Goal: Book appointment/travel/reservation

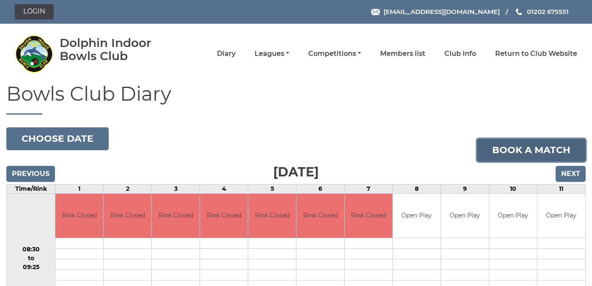
click at [526, 147] on link "Book a match" at bounding box center [531, 150] width 109 height 23
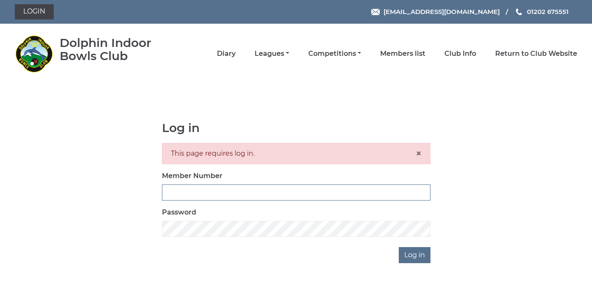
click at [290, 194] on input "Member Number" at bounding box center [296, 192] width 268 height 16
type input "3923"
click at [399, 247] on input "Log in" at bounding box center [415, 255] width 32 height 16
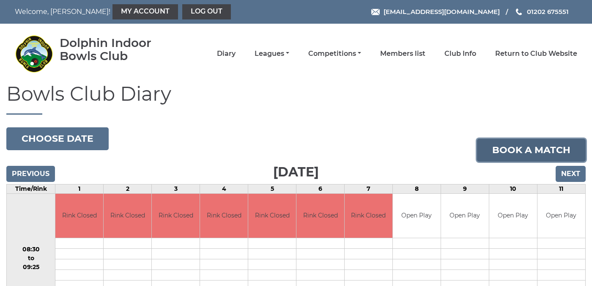
click at [512, 149] on link "Book a match" at bounding box center [531, 150] width 109 height 23
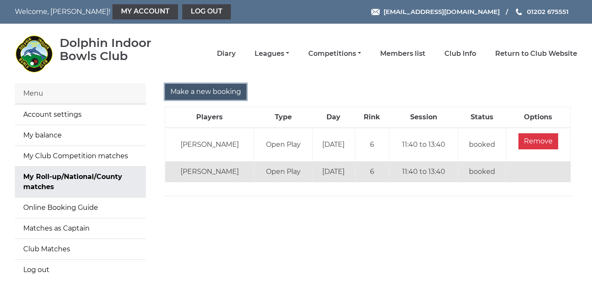
click at [194, 90] on input "Make a new booking" at bounding box center [206, 92] width 82 height 16
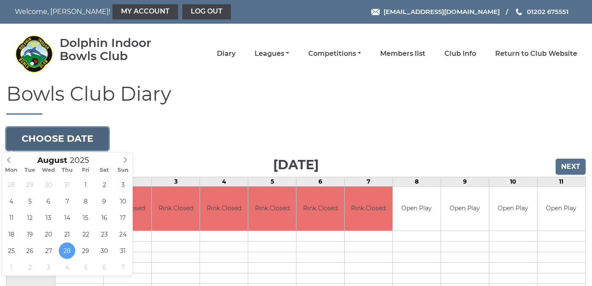
click at [77, 138] on button "Choose date" at bounding box center [57, 138] width 102 height 23
type input "[DATE]"
click at [76, 138] on button "Choose date" at bounding box center [57, 138] width 102 height 23
type input "[DATE]"
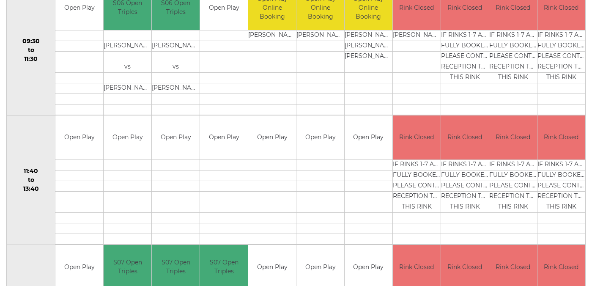
scroll to position [332, 0]
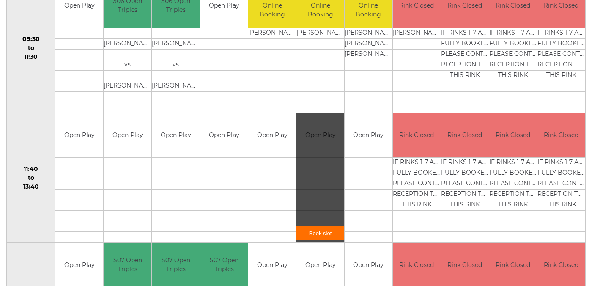
click at [318, 231] on link "Book slot" at bounding box center [320, 233] width 48 height 14
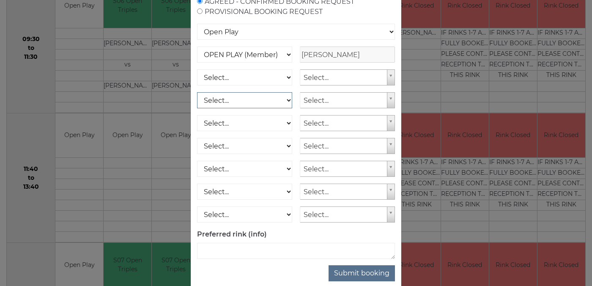
scroll to position [107, 0]
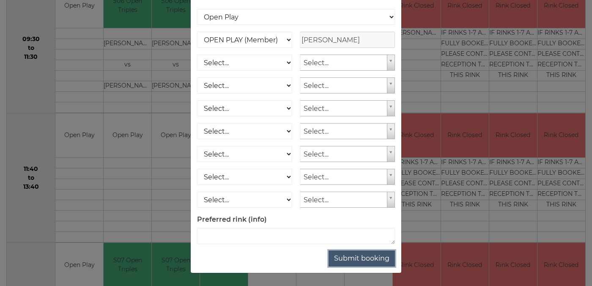
click at [362, 258] on button "Submit booking" at bounding box center [362, 258] width 66 height 16
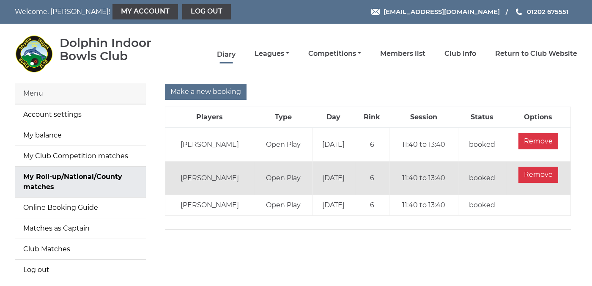
click at [236, 55] on link "Diary" at bounding box center [226, 54] width 19 height 9
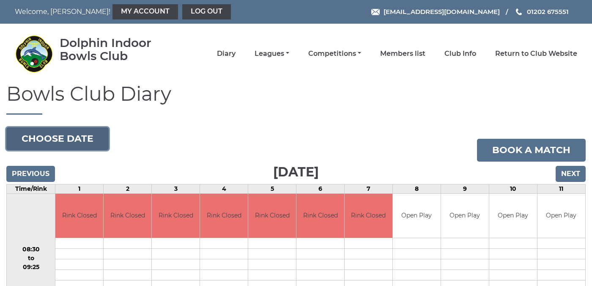
click at [77, 134] on button "Choose date" at bounding box center [57, 138] width 102 height 23
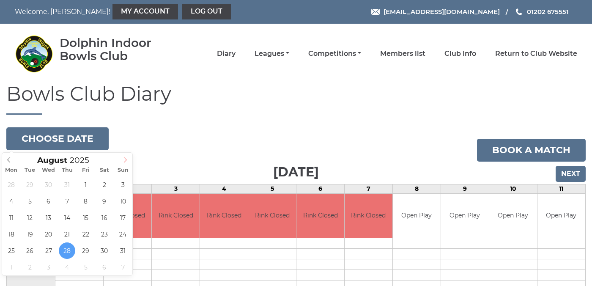
click at [126, 160] on icon at bounding box center [125, 160] width 6 height 6
type input "[DATE]"
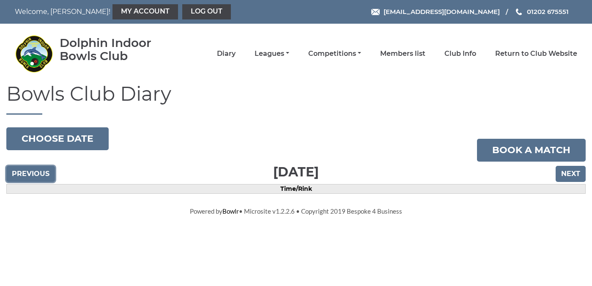
click at [41, 172] on input "Previous" at bounding box center [30, 174] width 49 height 16
click at [37, 173] on input "Previous" at bounding box center [30, 174] width 49 height 16
click at [38, 174] on input "Previous" at bounding box center [30, 174] width 49 height 16
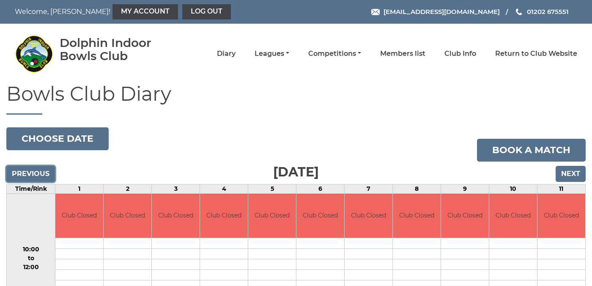
click at [37, 172] on input "Previous" at bounding box center [30, 174] width 49 height 16
click at [37, 173] on input "Previous" at bounding box center [30, 174] width 49 height 16
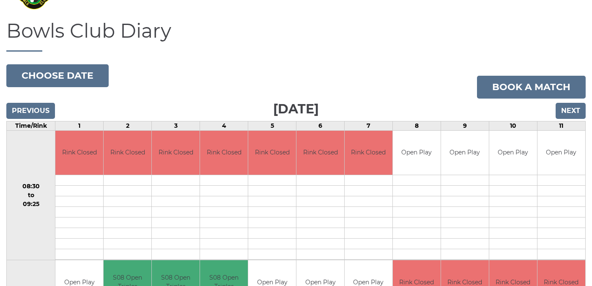
scroll to position [62, 0]
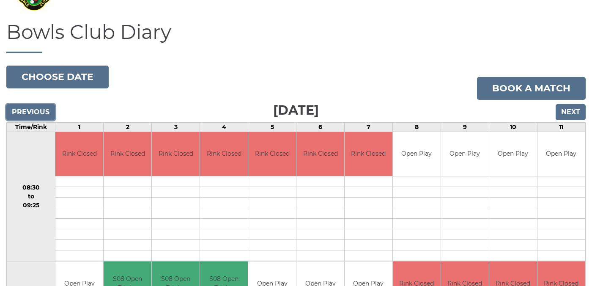
click at [38, 112] on input "Previous" at bounding box center [30, 112] width 49 height 16
